Goal: Information Seeking & Learning: Compare options

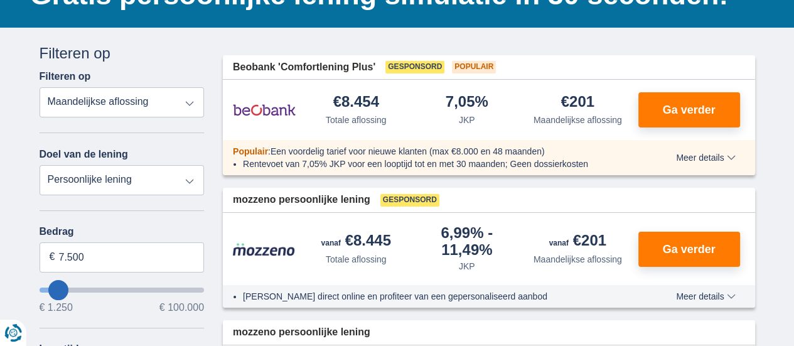
scroll to position [83, 0]
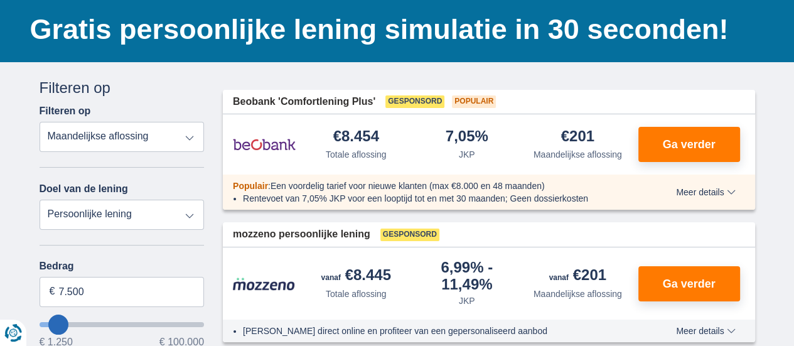
click at [727, 190] on span "Meer details" at bounding box center [705, 192] width 59 height 9
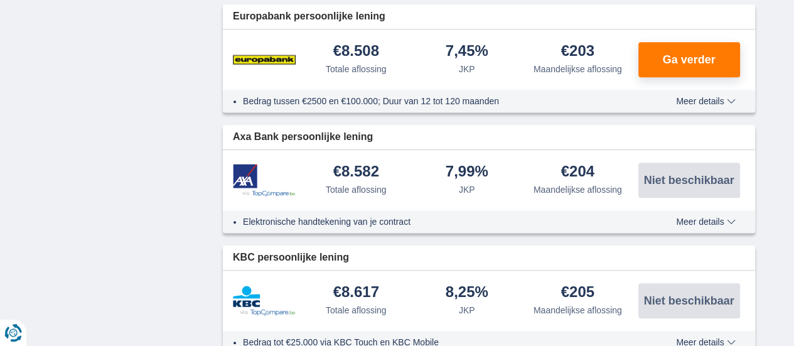
scroll to position [1088, 0]
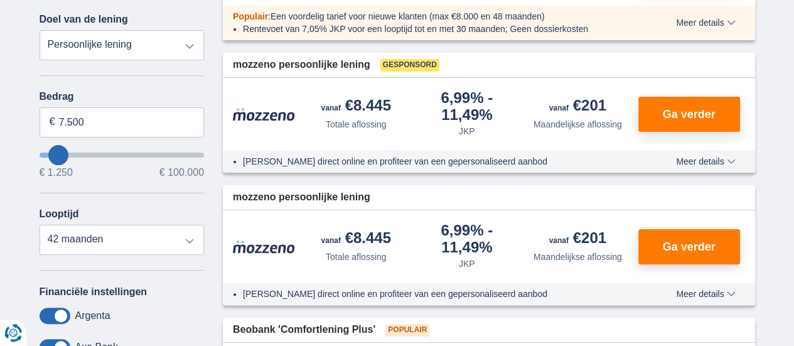
scroll to position [335, 0]
